Goal: Find contact information: Find contact information

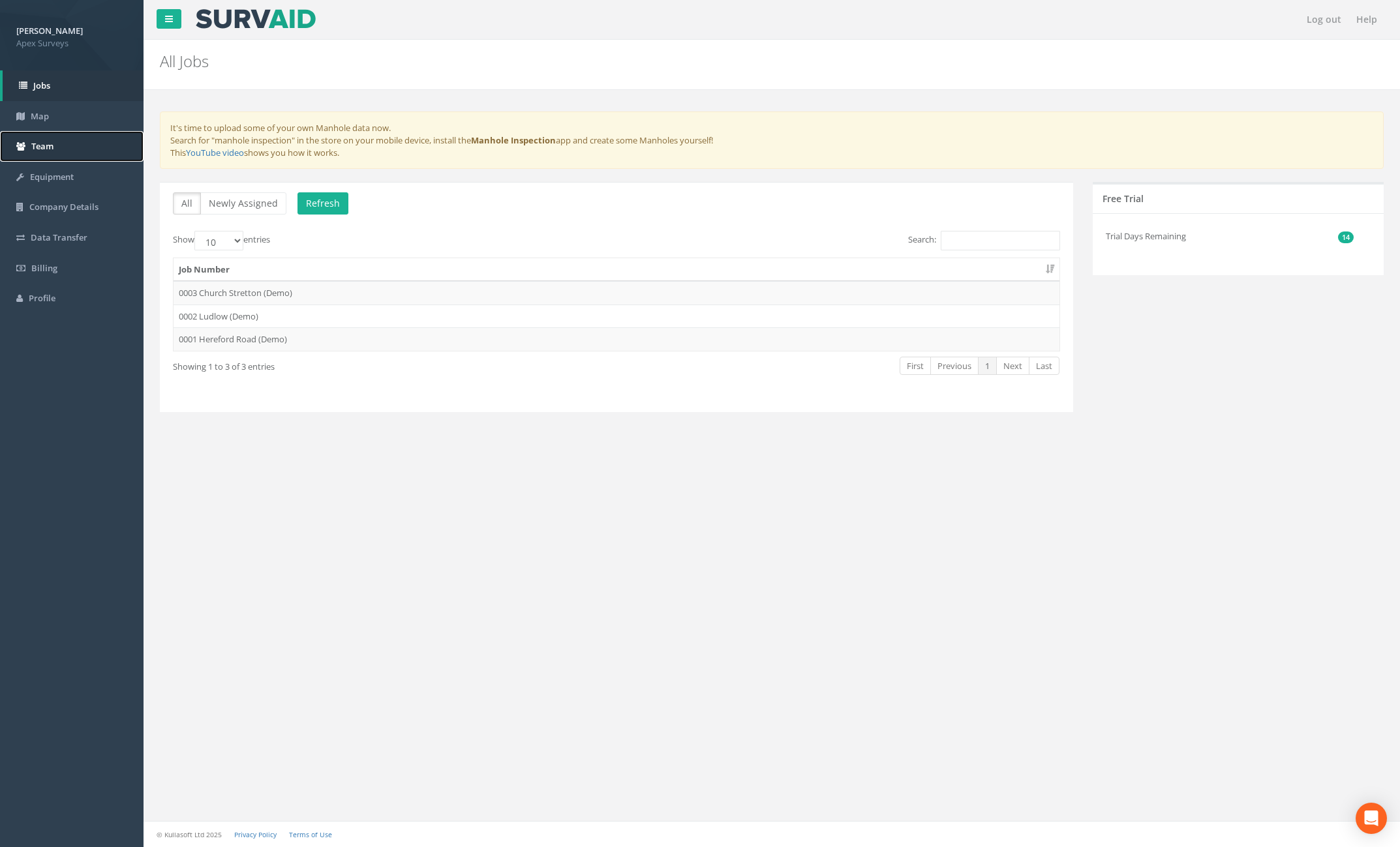
click at [61, 156] on link "Team" at bounding box center [72, 146] width 143 height 30
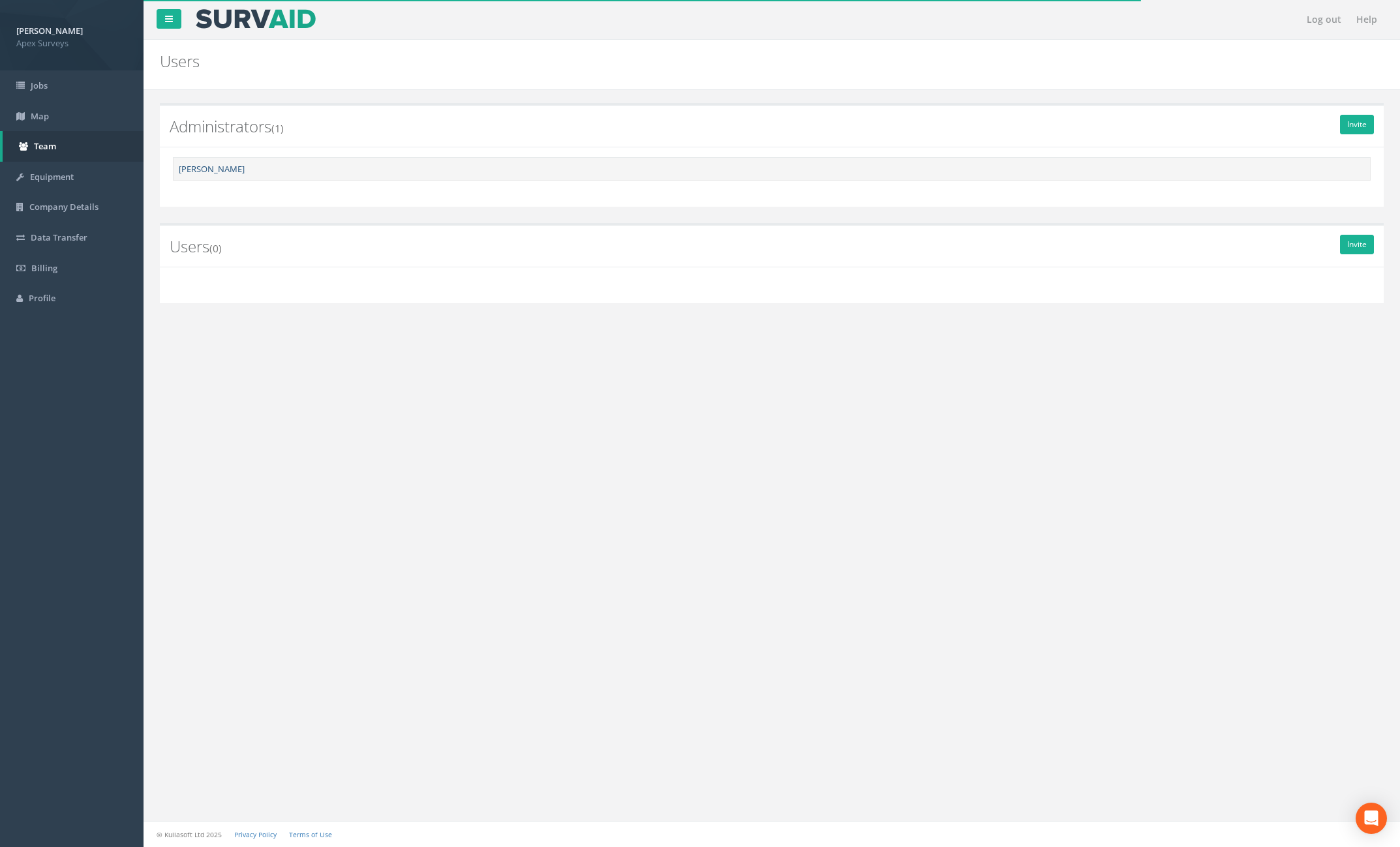
click at [188, 169] on link "[PERSON_NAME]" at bounding box center [212, 169] width 66 height 12
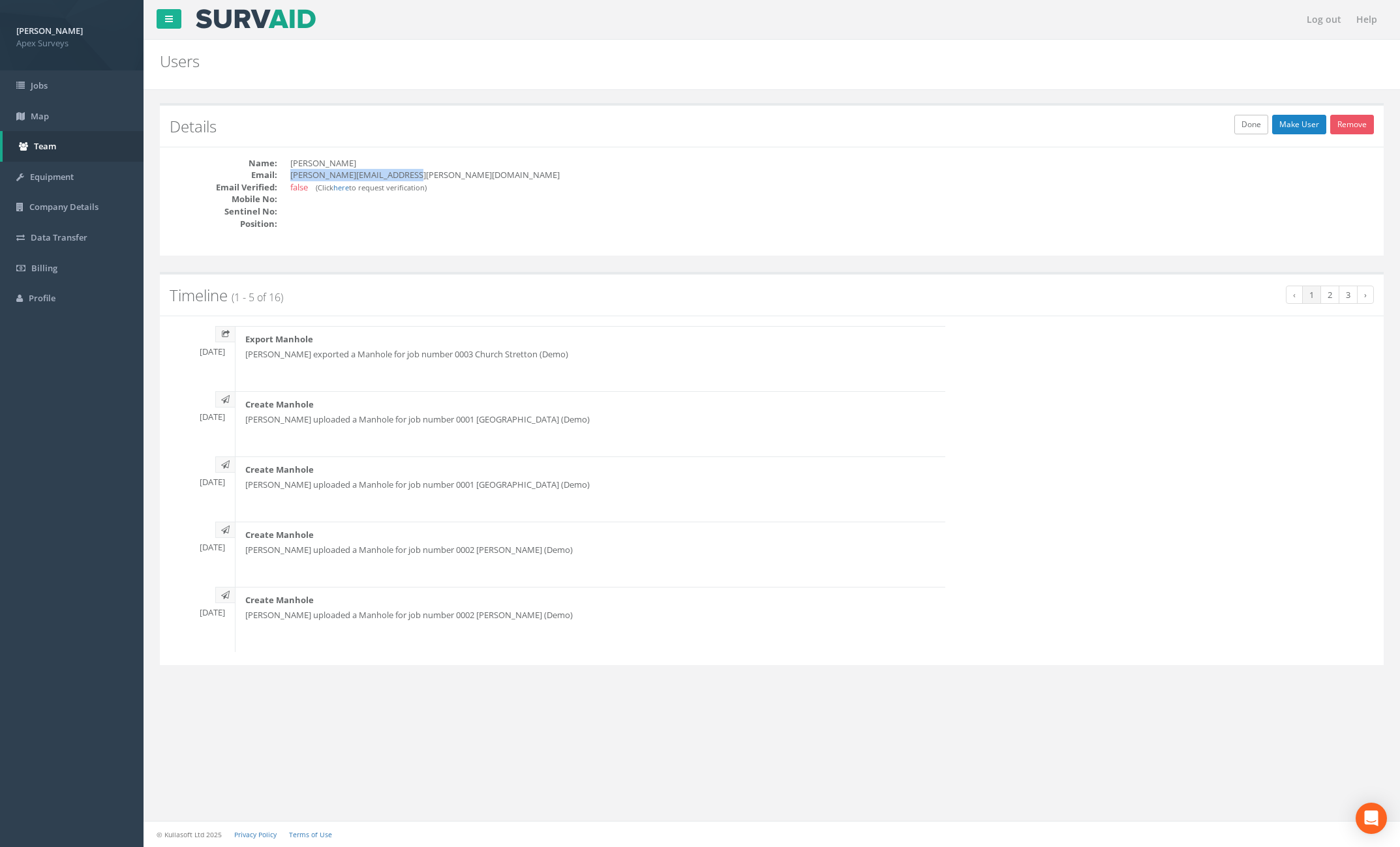
drag, startPoint x: 422, startPoint y: 180, endPoint x: 292, endPoint y: 180, distance: 130.0
click at [292, 180] on dd "steven.walsh@apexsurveys.ie" at bounding box center [526, 175] width 472 height 13
copy dd "steven.walsh@apexsurveys.ie"
click at [385, 179] on dd "steven.walsh@apexsurveys.ie" at bounding box center [526, 175] width 472 height 13
drag, startPoint x: 407, startPoint y: 176, endPoint x: 292, endPoint y: 178, distance: 115.0
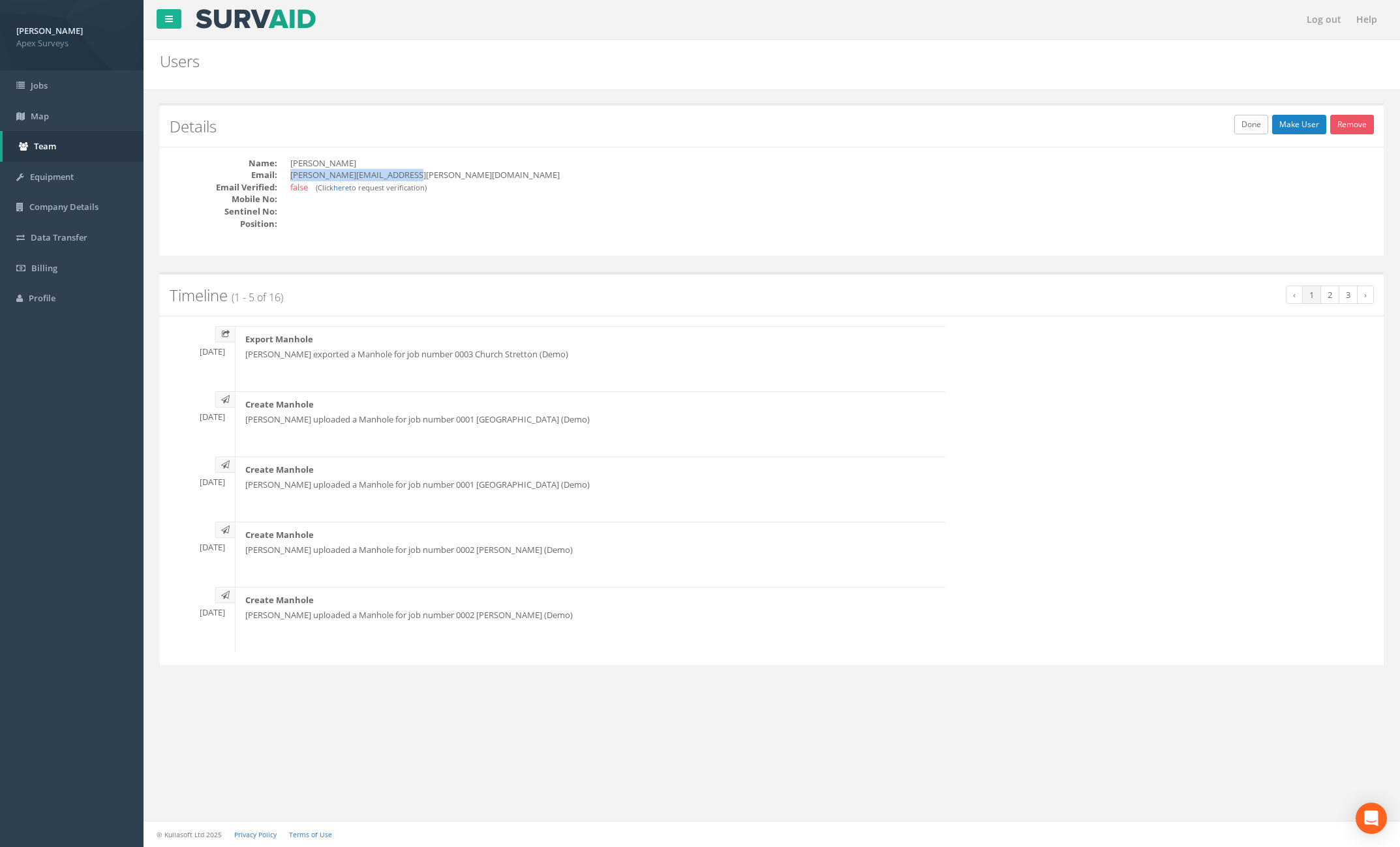
click at [292, 178] on dd "steven.walsh@apexsurveys.ie" at bounding box center [526, 175] width 472 height 13
copy dd "steven.walsh@apexsurveys.ie"
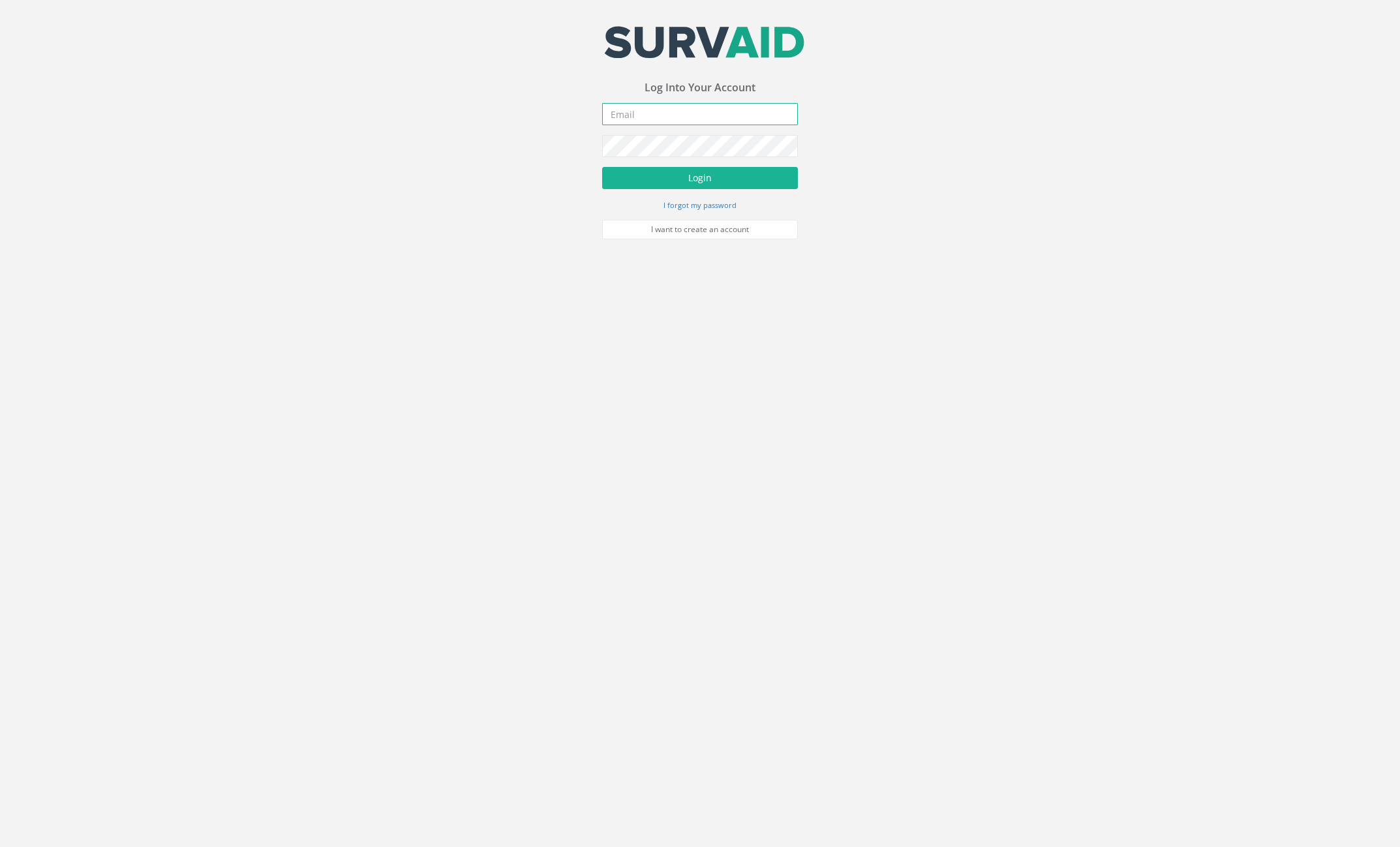
click at [643, 115] on input "email" at bounding box center [700, 114] width 196 height 22
type input "[PERSON_NAME][EMAIL_ADDRESS][PERSON_NAME][DOMAIN_NAME]"
click at [603, 167] on button "Login" at bounding box center [700, 178] width 196 height 22
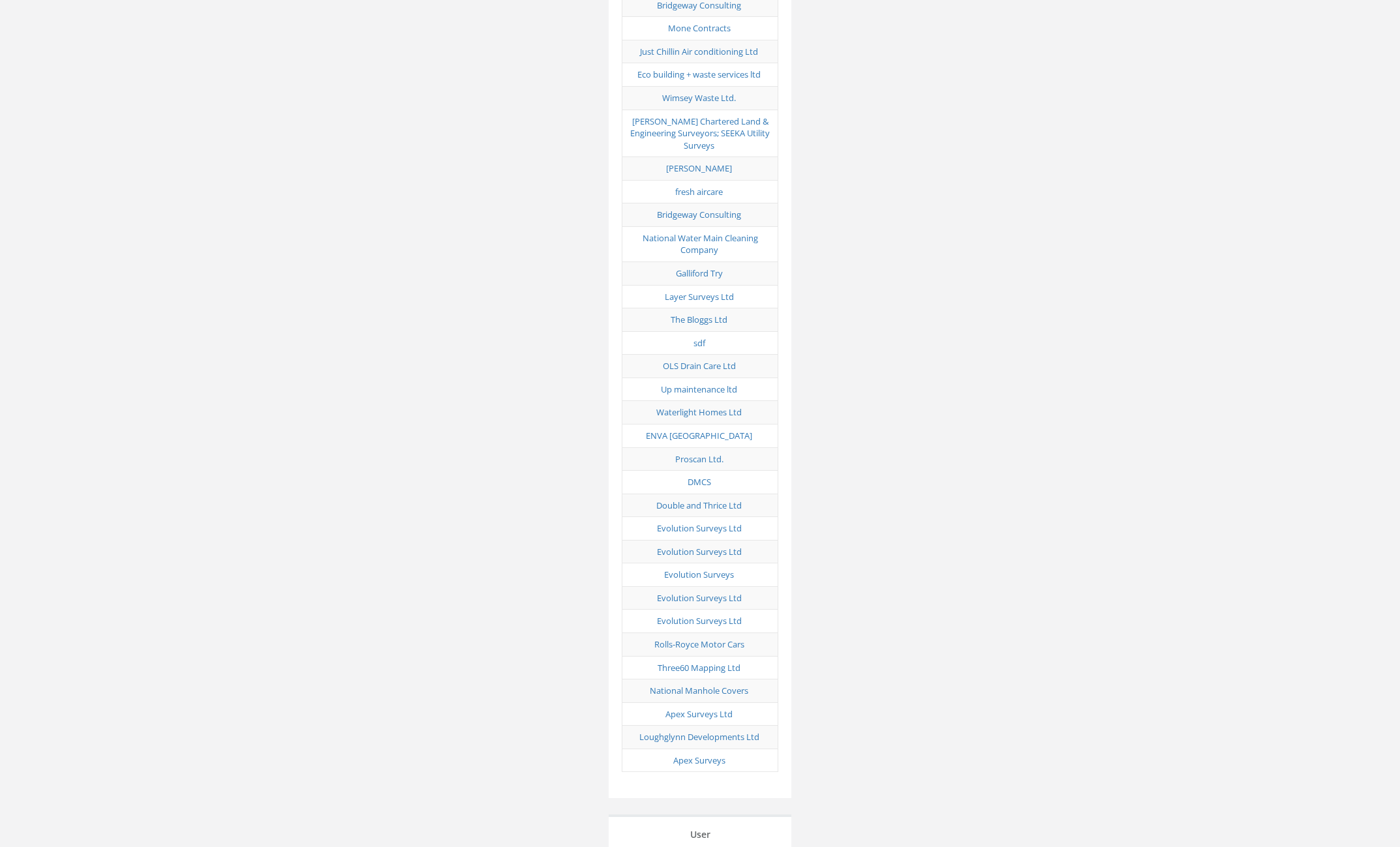
scroll to position [6328, 0]
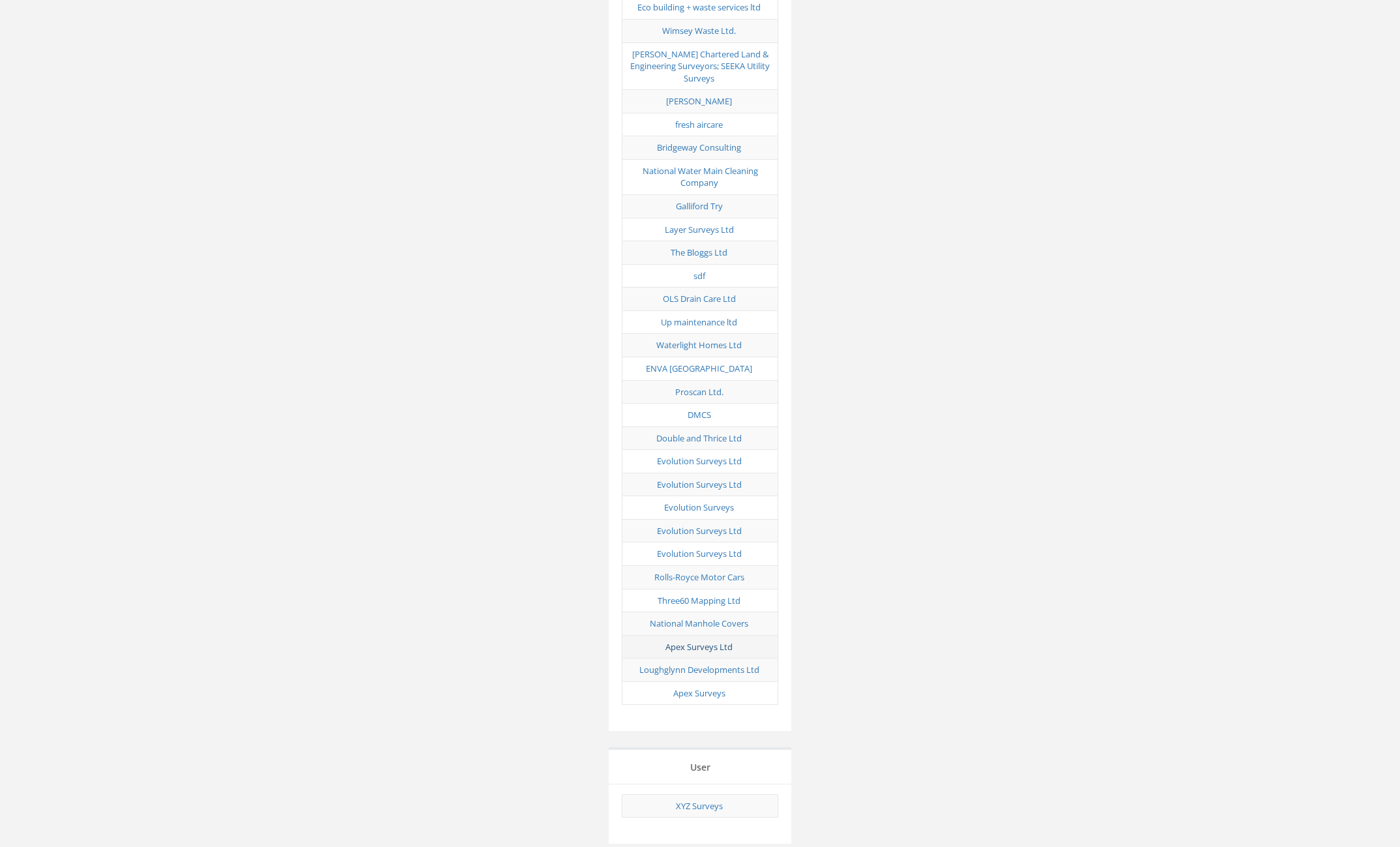
click at [705, 641] on link "Apex Surveys Ltd" at bounding box center [700, 647] width 68 height 12
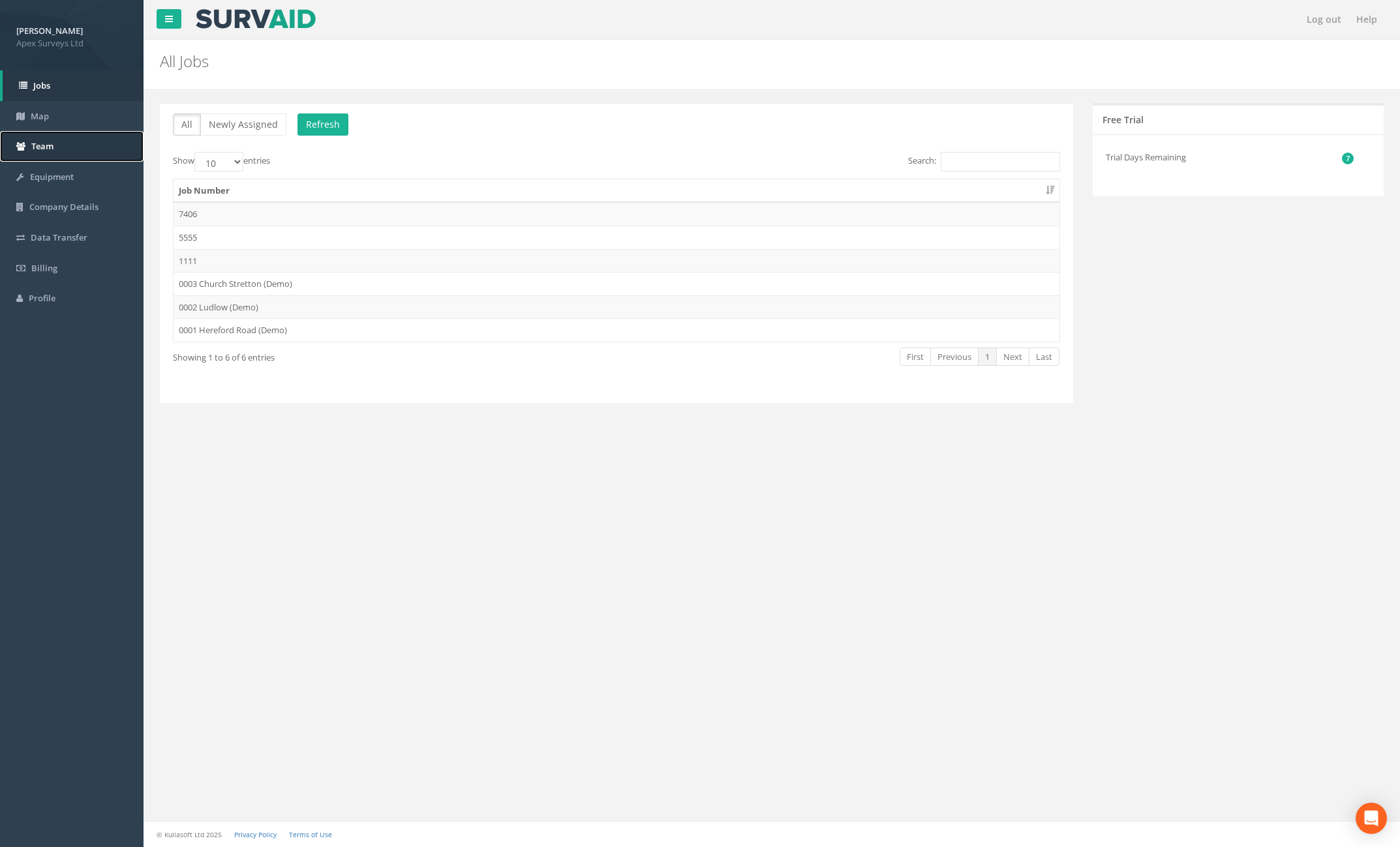
click at [69, 155] on link "Team" at bounding box center [72, 146] width 143 height 30
